Goal: Check status: Check status

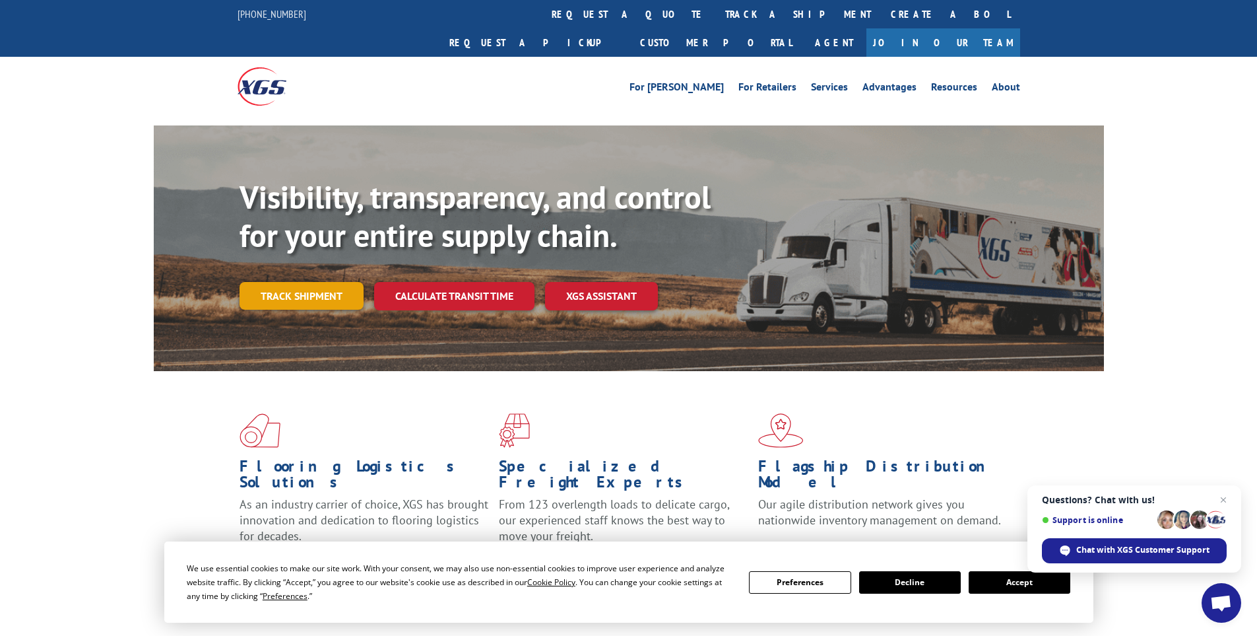
click at [268, 282] on link "Track shipment" at bounding box center [302, 296] width 124 height 28
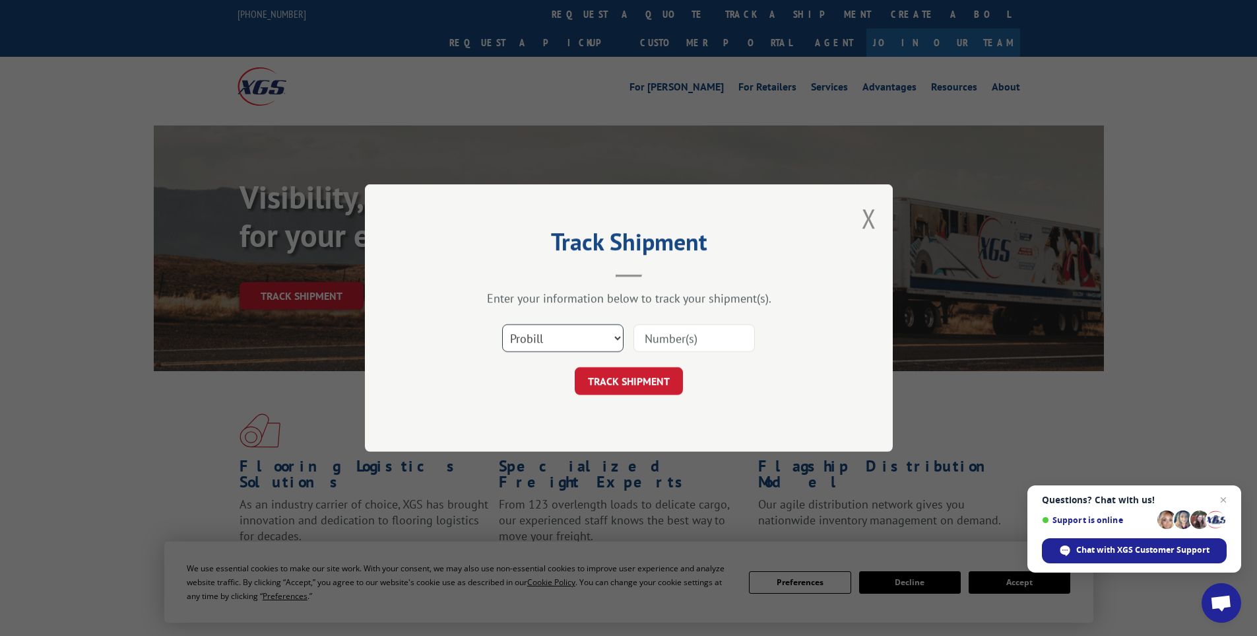
click at [541, 332] on select "Select category... Probill BOL PO" at bounding box center [562, 338] width 121 height 28
select select "bol"
click at [502, 324] on select "Select category... Probill BOL PO" at bounding box center [562, 338] width 121 height 28
click at [651, 341] on input at bounding box center [694, 338] width 121 height 28
paste input "472705"
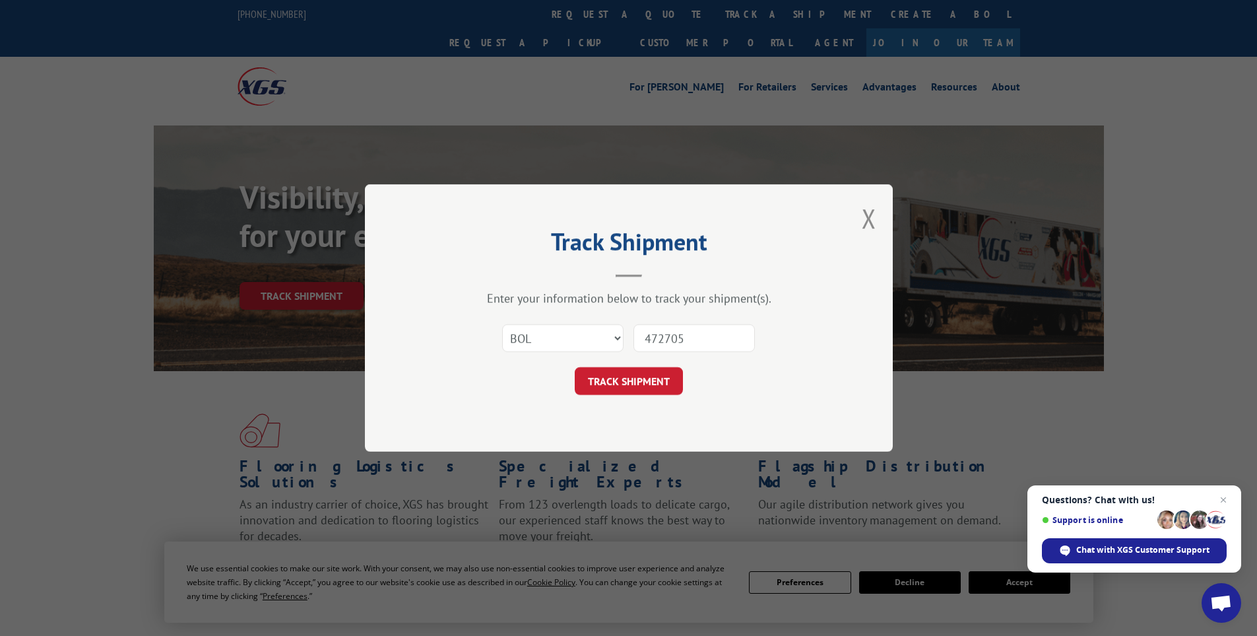
type input "472705"
click at [575, 367] on button "TRACK SHIPMENT" at bounding box center [629, 381] width 108 height 28
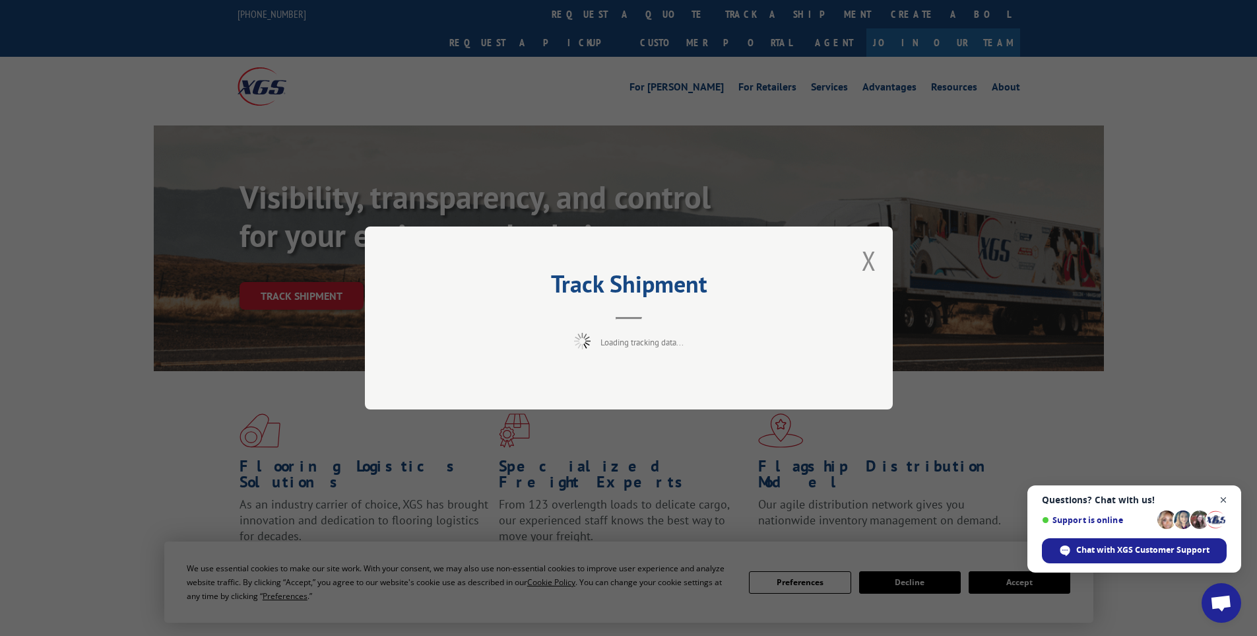
click at [1227, 499] on span "Close chat" at bounding box center [1224, 500] width 16 height 16
